Goal: Transaction & Acquisition: Purchase product/service

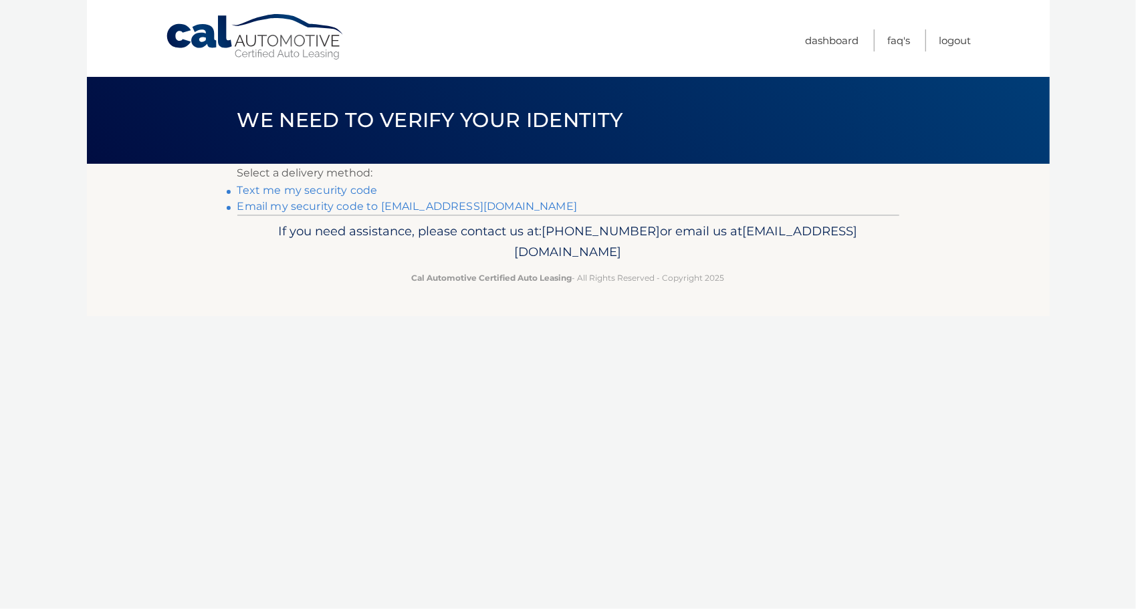
click at [437, 203] on link "Email my security code to [EMAIL_ADDRESS][DOMAIN_NAME]" at bounding box center [407, 206] width 340 height 13
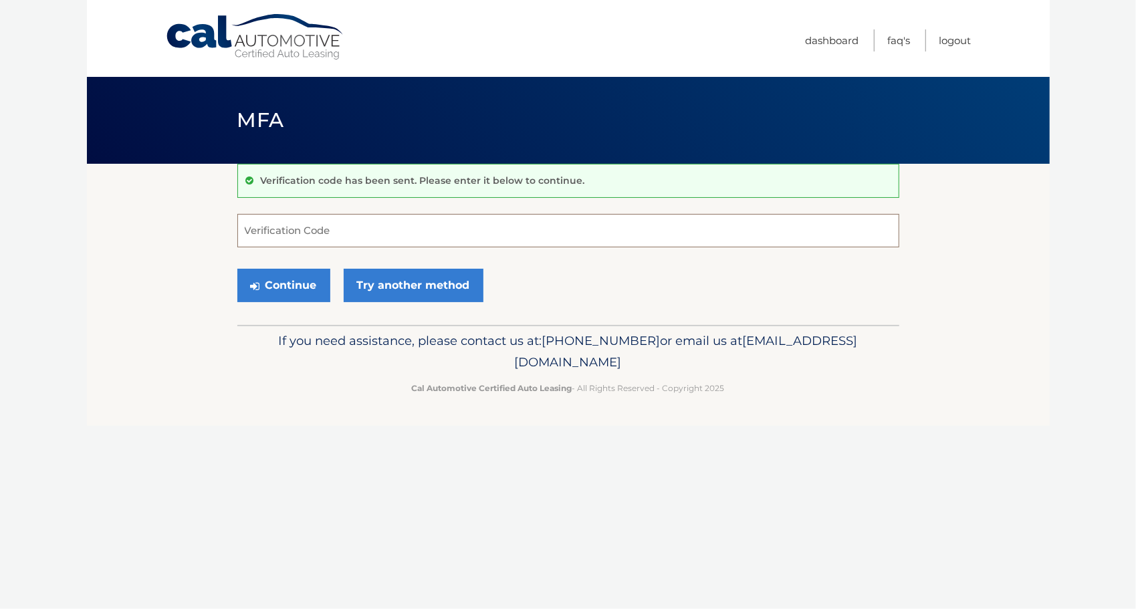
click at [300, 225] on input "Verification Code" at bounding box center [568, 230] width 662 height 33
type input "176259"
click at [275, 288] on button "Continue" at bounding box center [283, 285] width 93 height 33
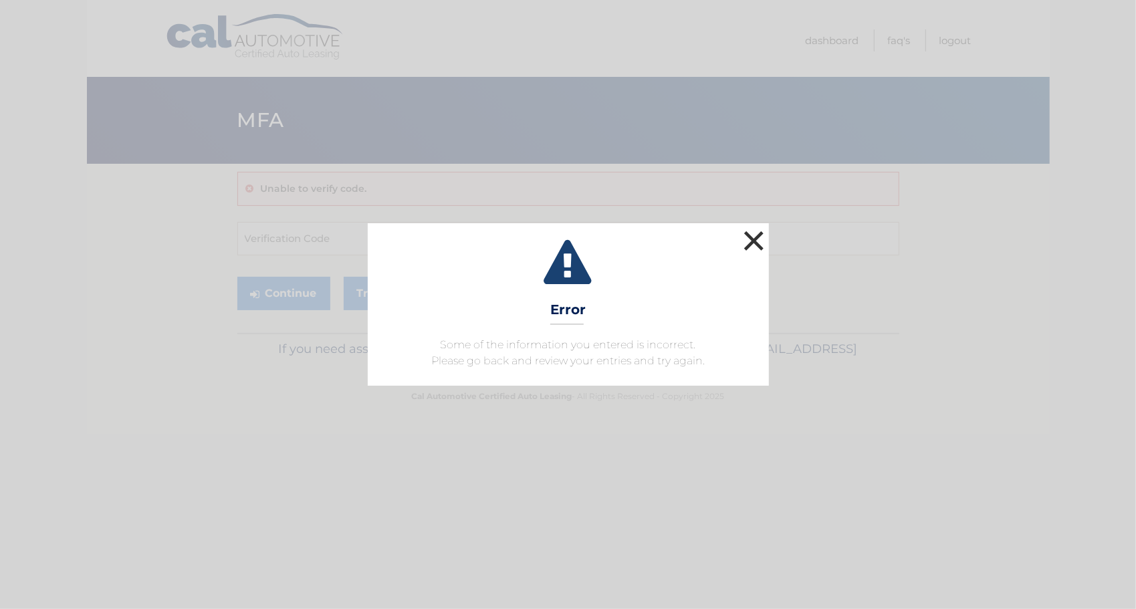
click at [753, 241] on button "×" at bounding box center [754, 240] width 27 height 27
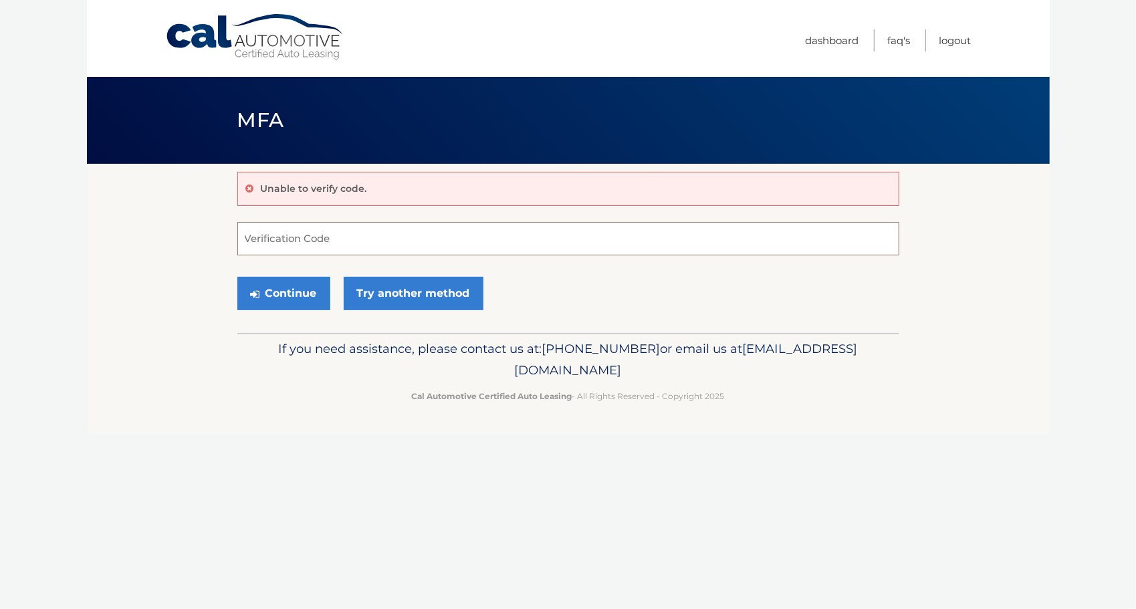
click at [282, 234] on input "Verification Code" at bounding box center [568, 238] width 662 height 33
type input "176249"
click at [275, 289] on button "Continue" at bounding box center [283, 293] width 93 height 33
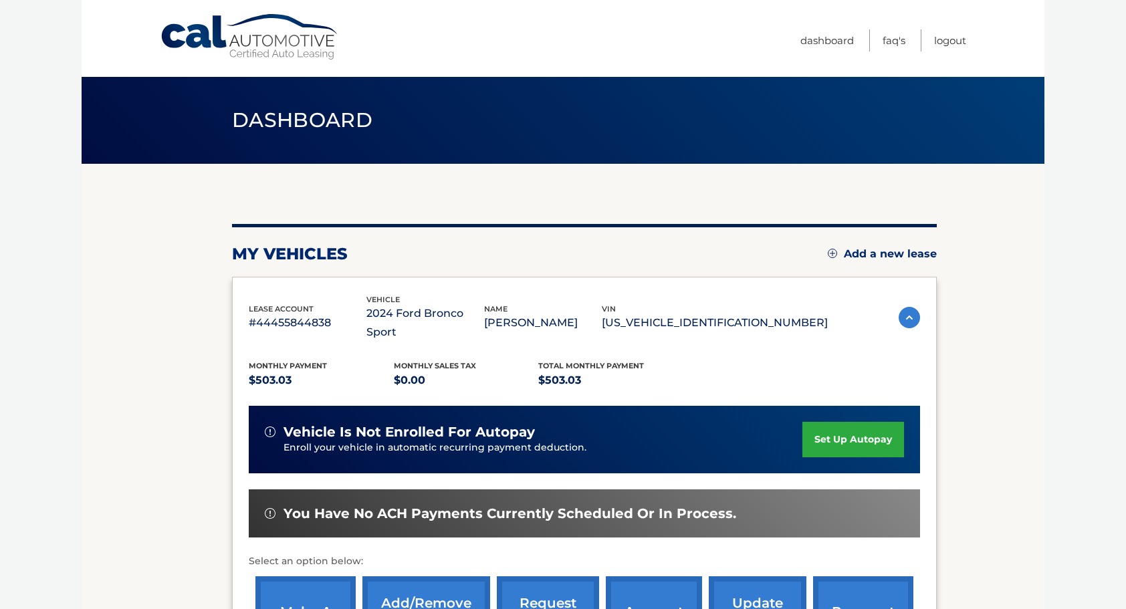
scroll to position [134, 0]
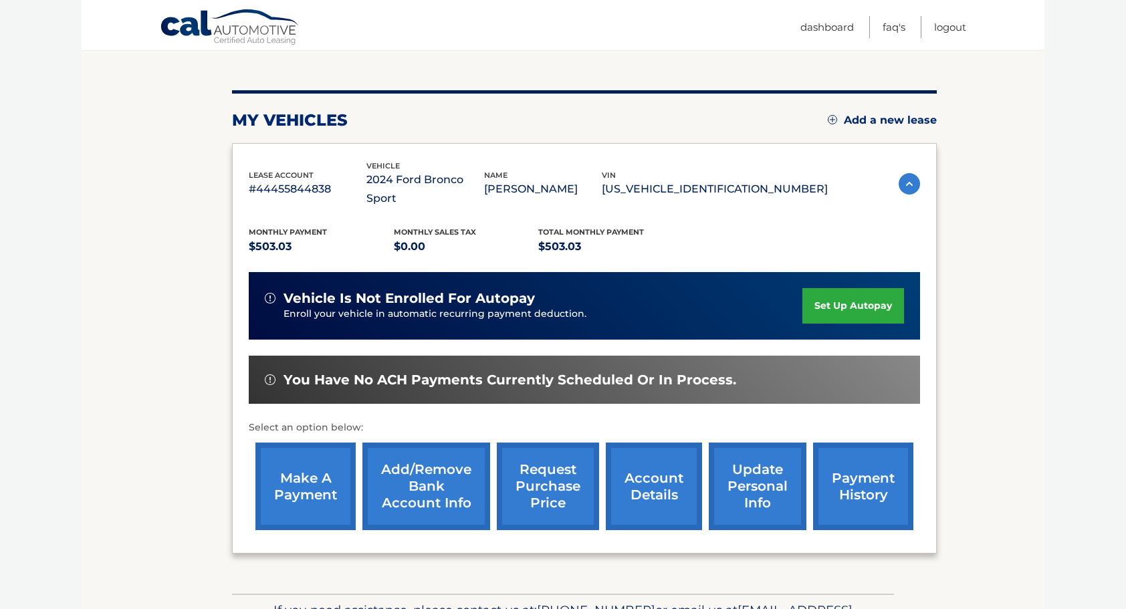
click at [305, 477] on link "make a payment" at bounding box center [305, 487] width 100 height 88
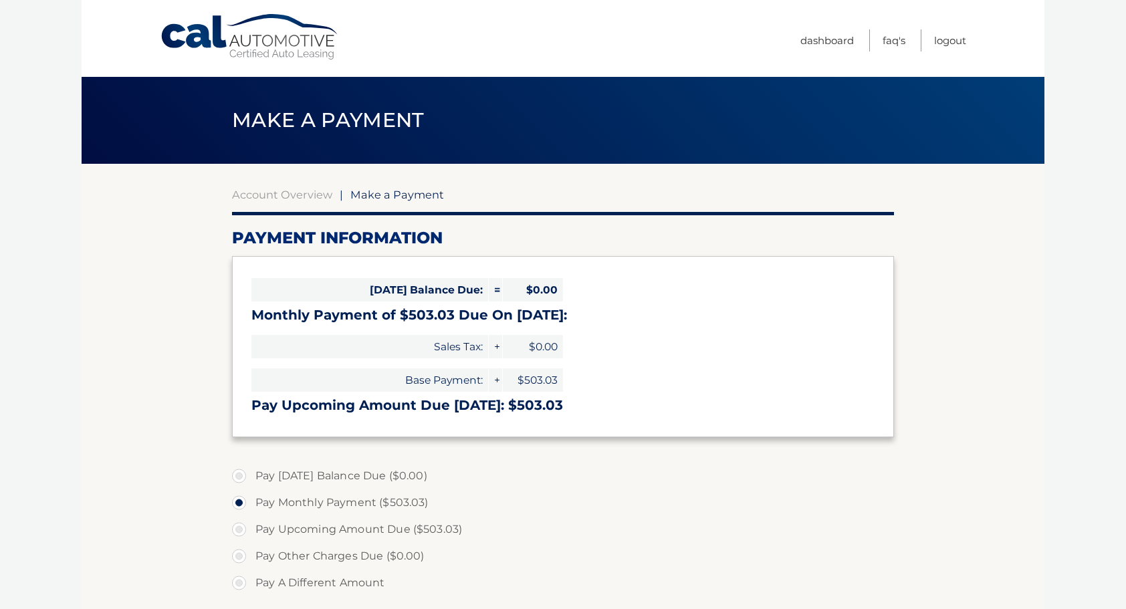
select select "OGQzNjNlZWMtOTI3Ni00NDMzLTk4MzEtOGJlZTBmNGY1ZGE2"
click at [936, 47] on link "Logout" at bounding box center [950, 40] width 32 height 22
